Goal: Register for event/course

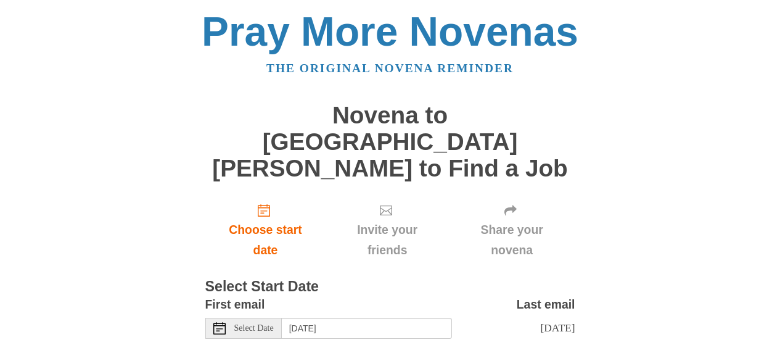
scroll to position [49, 0]
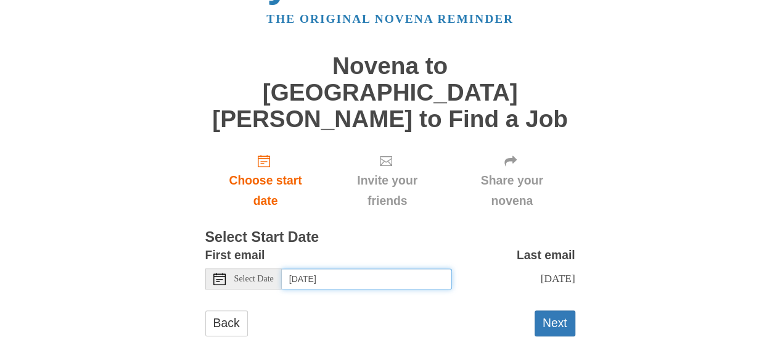
click at [411, 268] on input "Saturday, September 27th" at bounding box center [367, 278] width 170 height 21
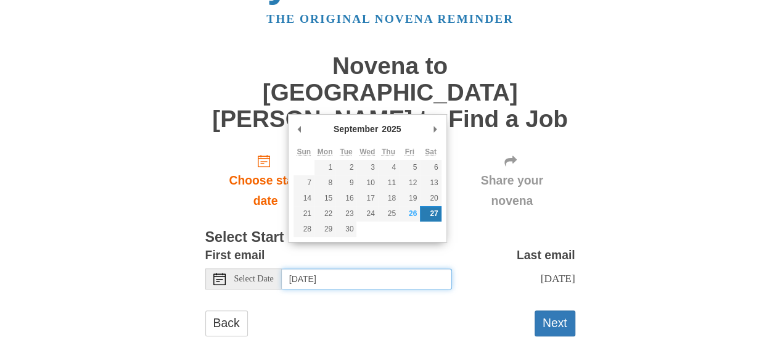
type input "Friday, September 26th"
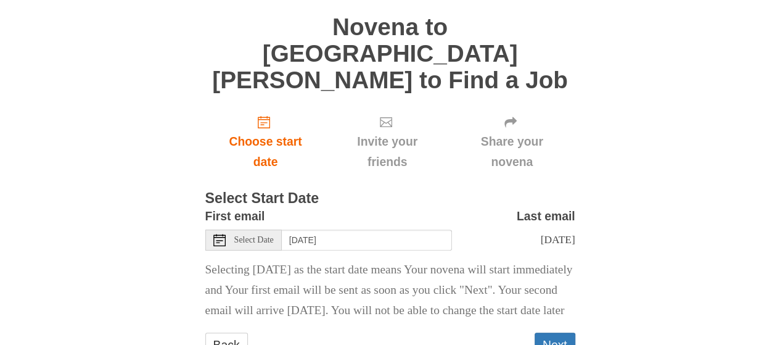
scroll to position [131, 0]
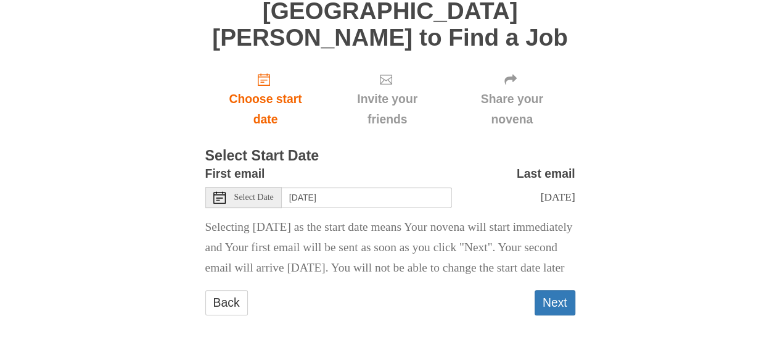
click at [563, 300] on button "Next" at bounding box center [555, 302] width 41 height 25
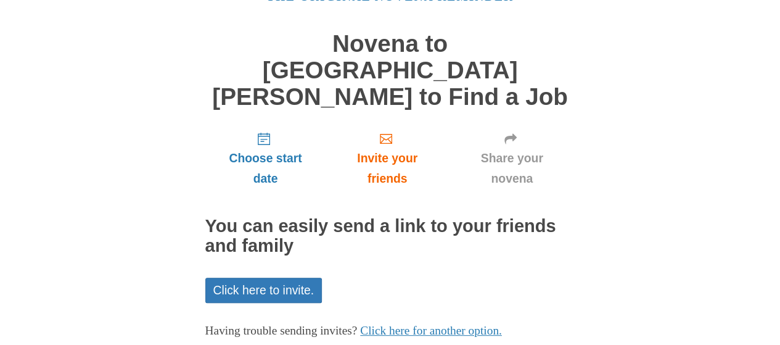
scroll to position [120, 0]
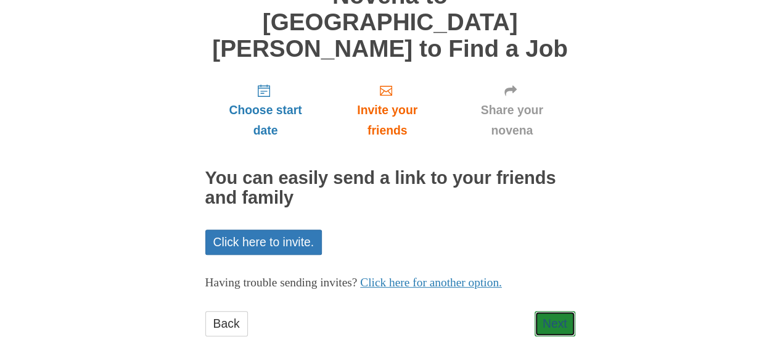
click at [560, 311] on link "Next" at bounding box center [555, 323] width 41 height 25
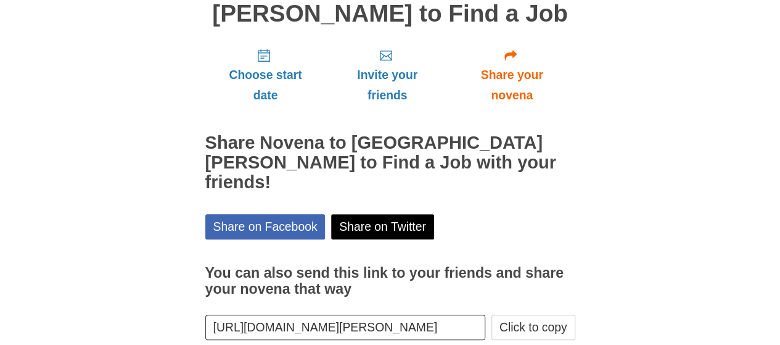
scroll to position [175, 0]
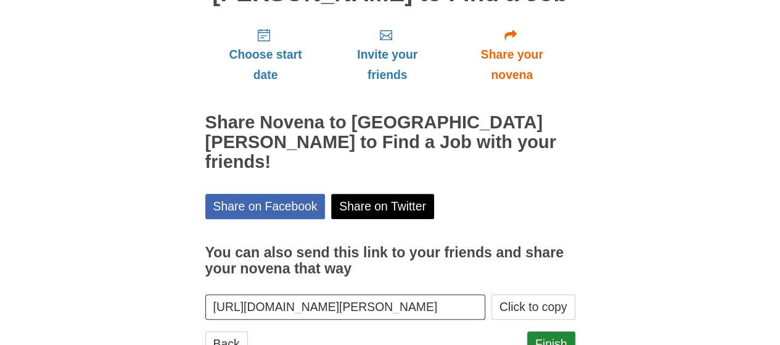
click at [532, 331] on link "Finish" at bounding box center [551, 343] width 48 height 25
